Goal: Navigation & Orientation: Find specific page/section

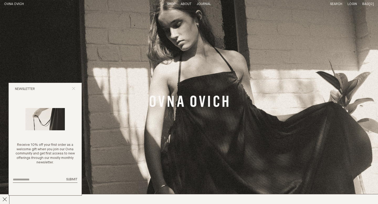
click at [73, 87] on icon "Close popup" at bounding box center [73, 88] width 3 height 3
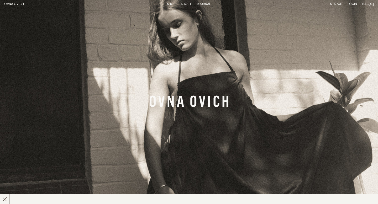
click at [173, 3] on link "Shop" at bounding box center [171, 3] width 8 height 3
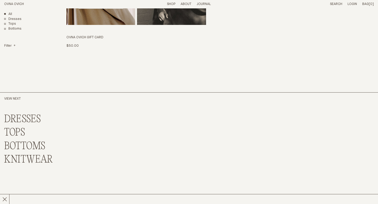
scroll to position [1254, 0]
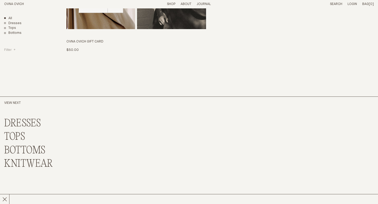
click at [14, 50] on h4 "Filter" at bounding box center [9, 50] width 11 height 4
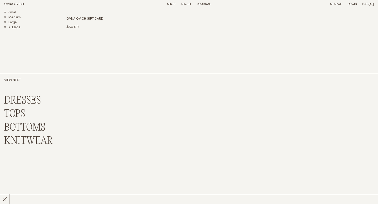
scroll to position [1293, 0]
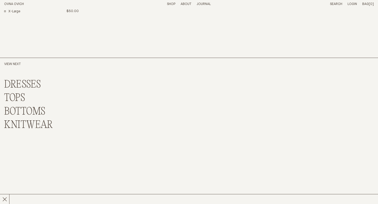
click at [27, 85] on link "DRESSES" at bounding box center [22, 84] width 37 height 11
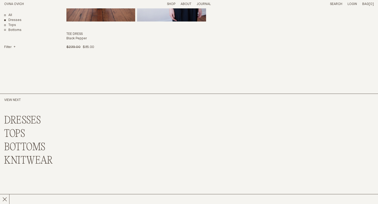
scroll to position [832, 0]
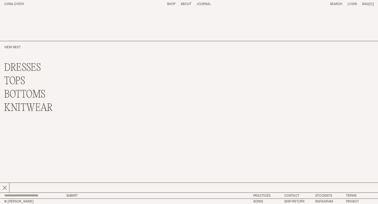
click at [22, 83] on link "TOPS" at bounding box center [14, 81] width 21 height 11
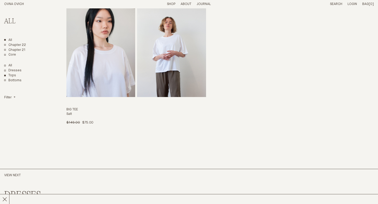
scroll to position [1476, 0]
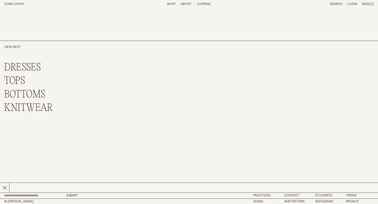
click at [41, 95] on link "BOTTOMS" at bounding box center [24, 94] width 41 height 11
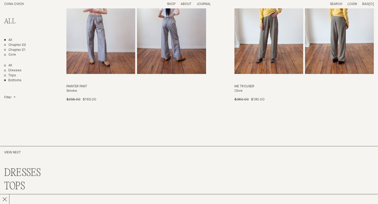
scroll to position [832, 0]
